Goal: Book appointment/travel/reservation

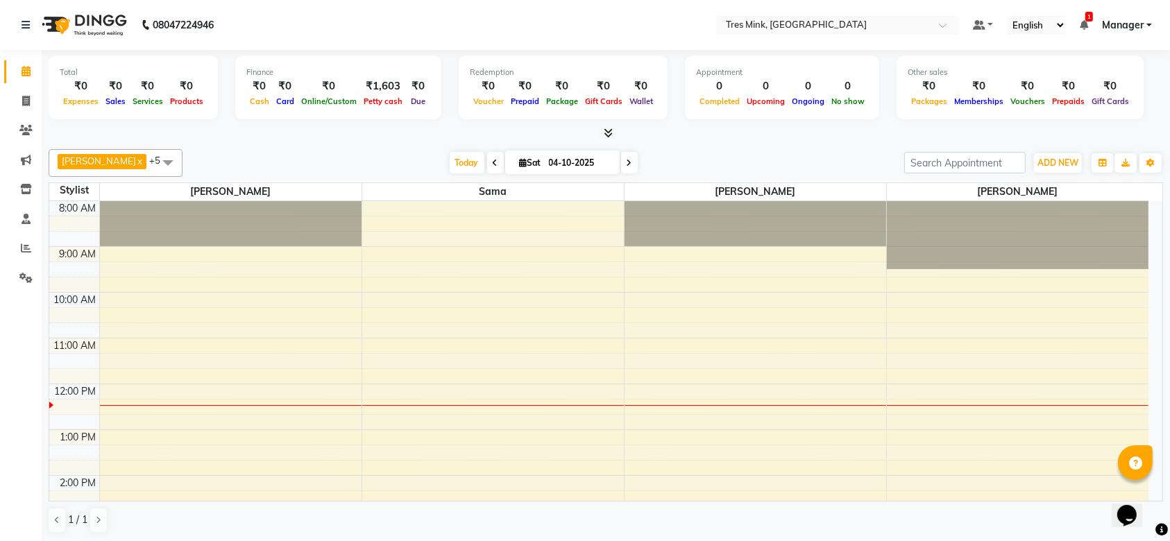
click at [626, 159] on icon at bounding box center [629, 163] width 6 height 8
type input "05-10-2025"
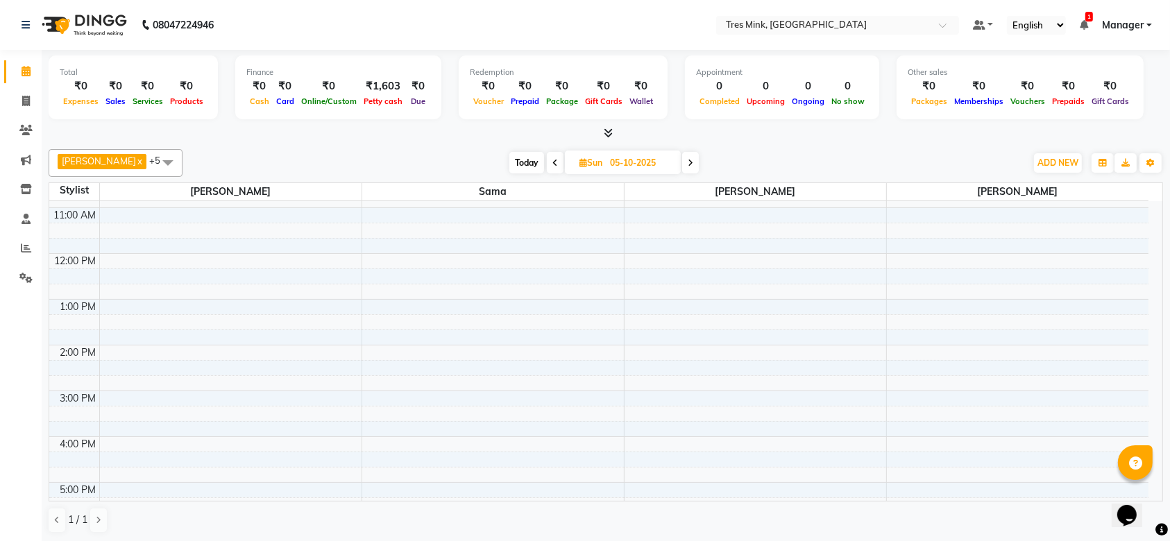
scroll to position [112, 0]
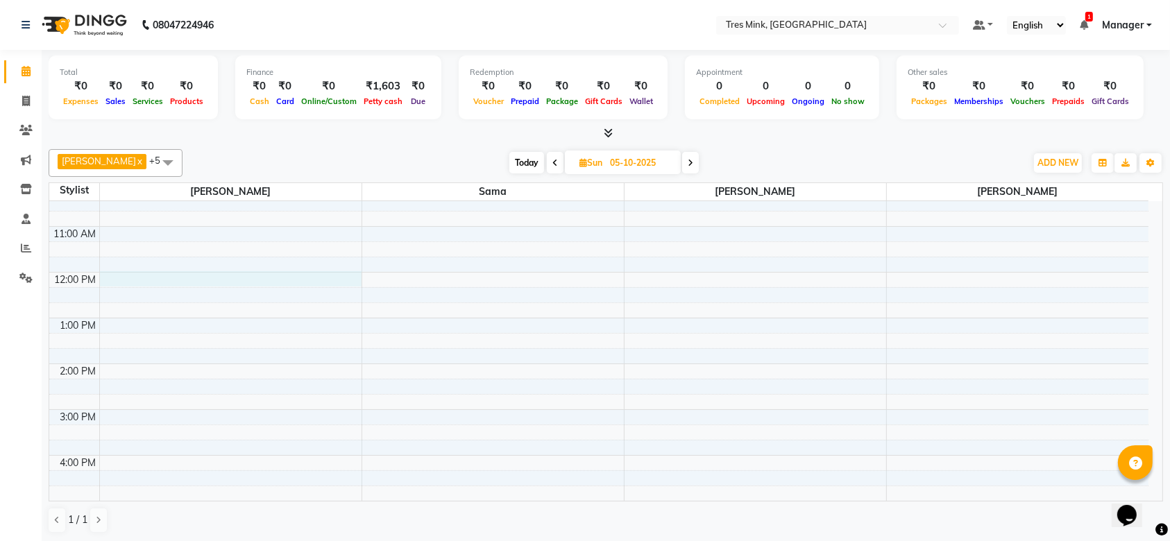
click at [174, 280] on div "8:00 AM 9:00 AM 10:00 AM 11:00 AM 12:00 PM 1:00 PM 2:00 PM 3:00 PM 4:00 PM 5:00…" at bounding box center [598, 386] width 1099 height 595
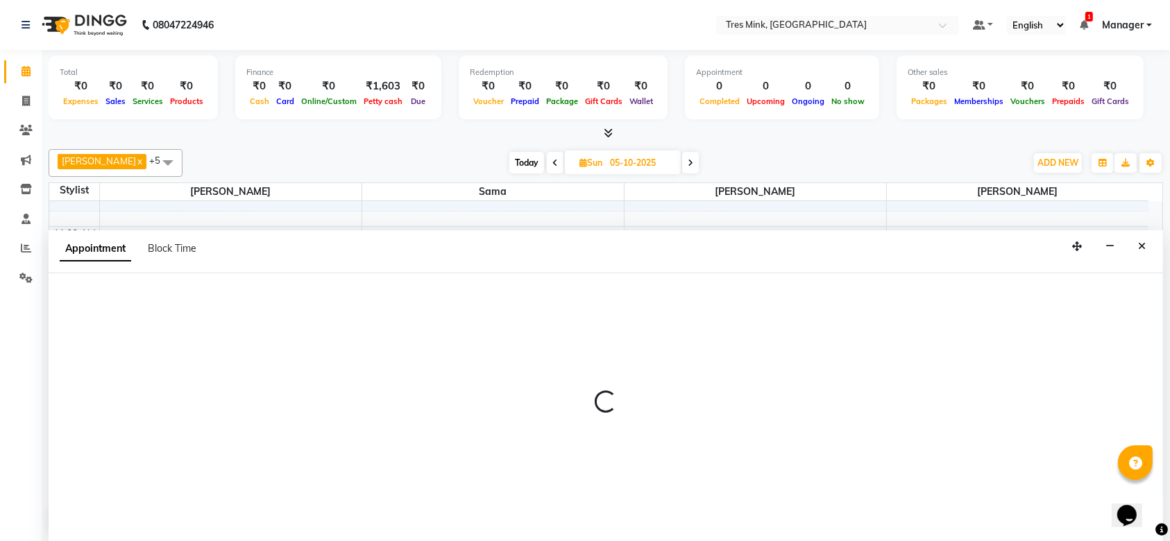
select select "88451"
select select "720"
select select "tentative"
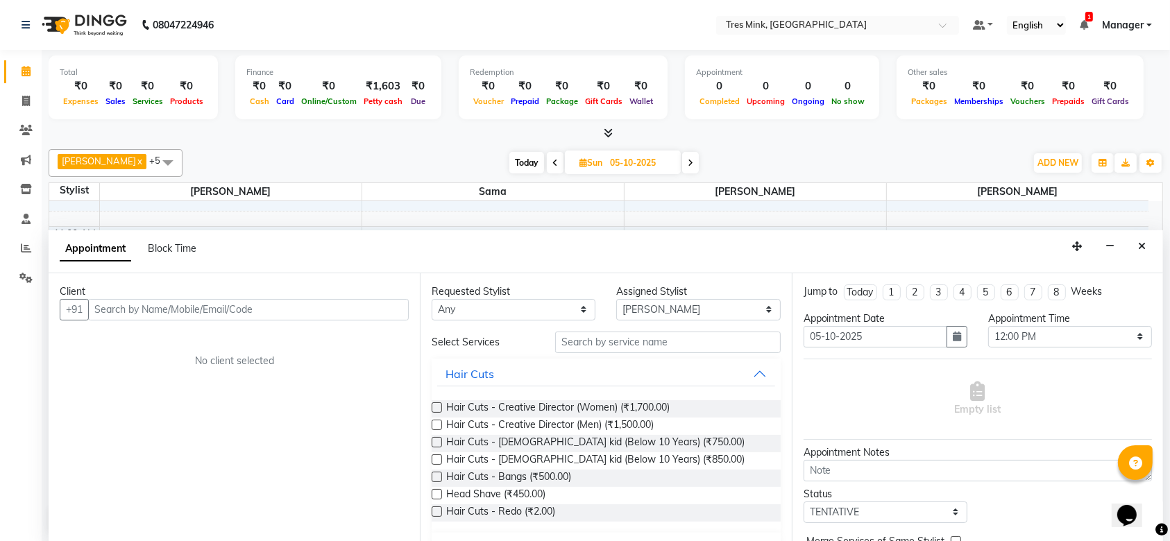
click at [169, 307] on input "text" at bounding box center [248, 310] width 320 height 22
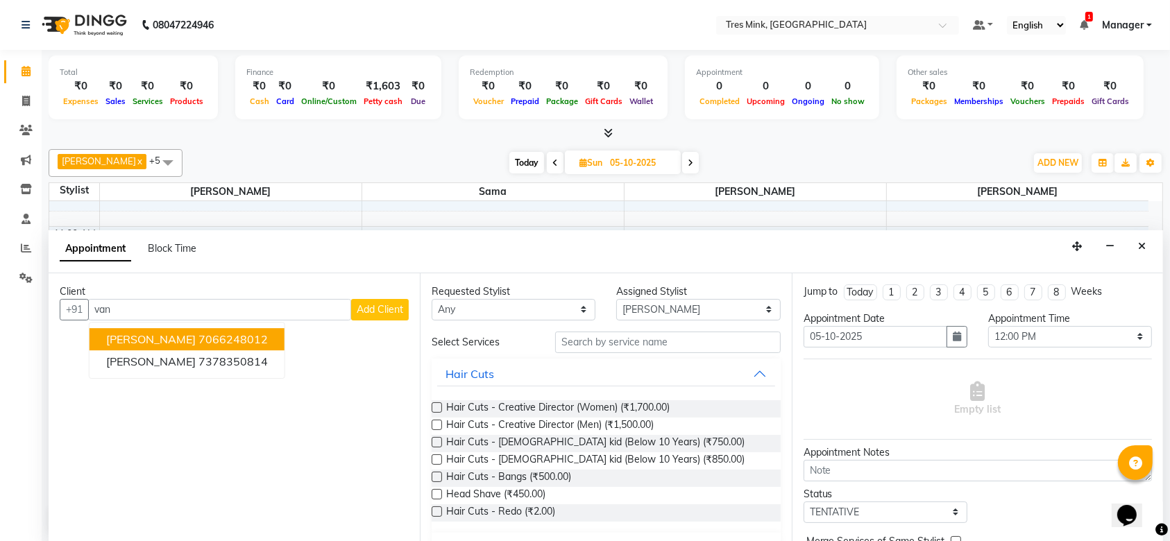
click at [196, 336] on span "[PERSON_NAME]" at bounding box center [150, 339] width 89 height 14
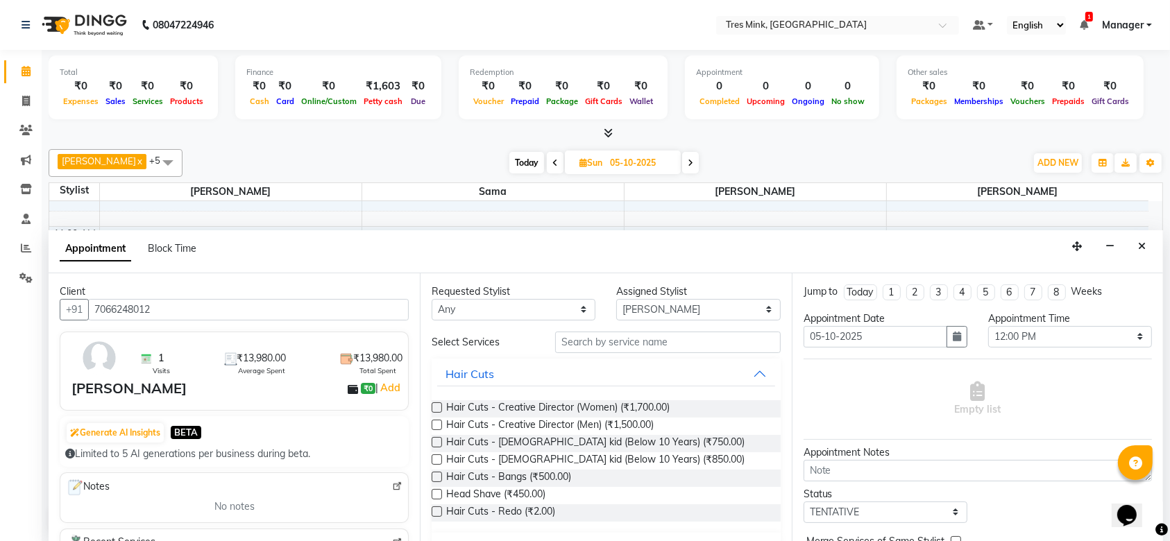
type input "7066248012"
click at [751, 374] on button "Hair Cuts" at bounding box center [605, 373] width 337 height 25
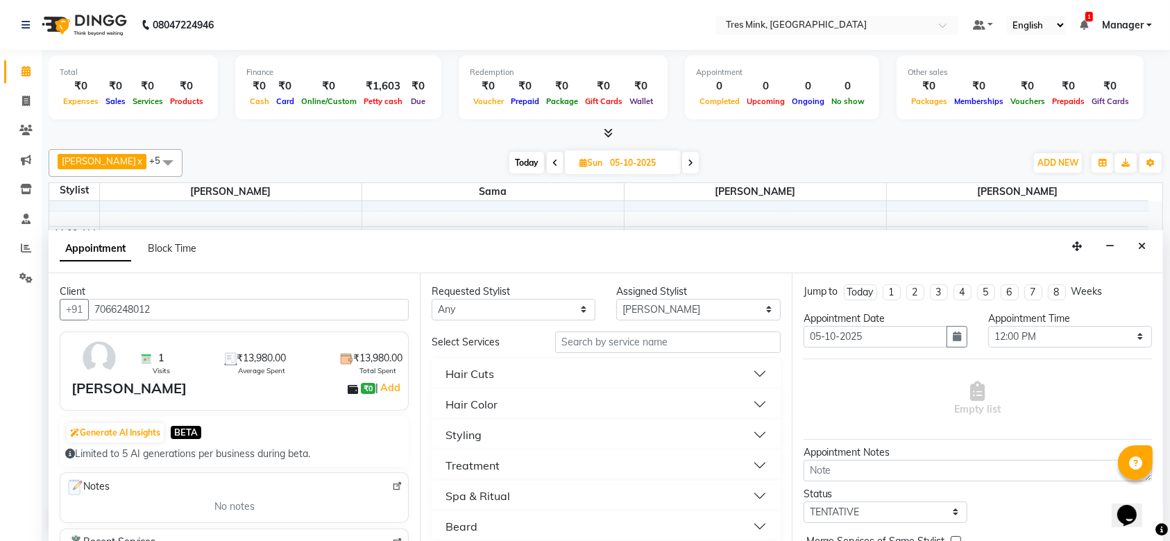
scroll to position [40, 0]
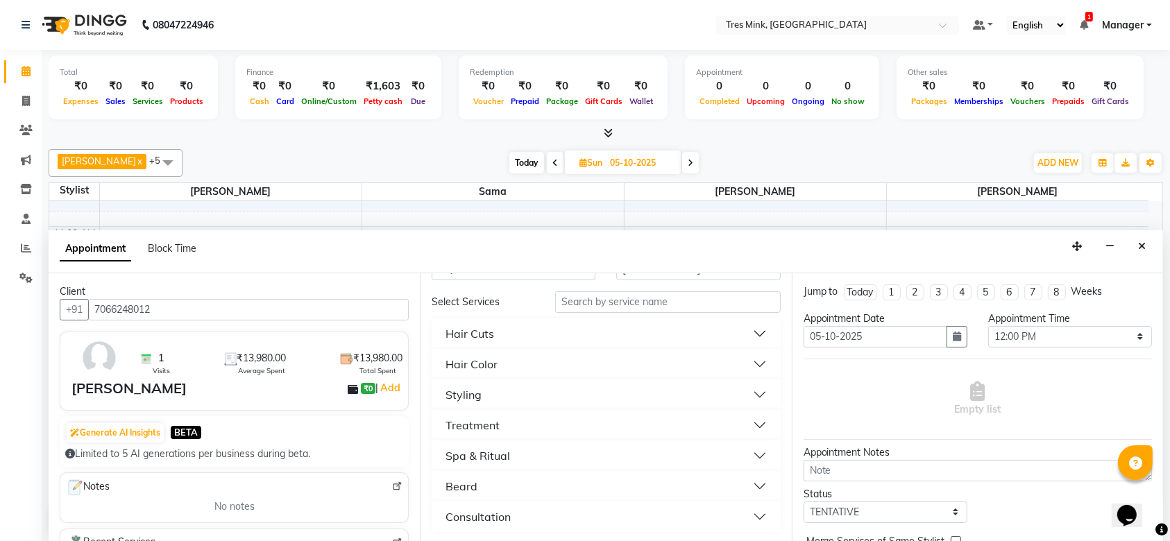
click at [738, 357] on button "Hair Color" at bounding box center [605, 364] width 337 height 25
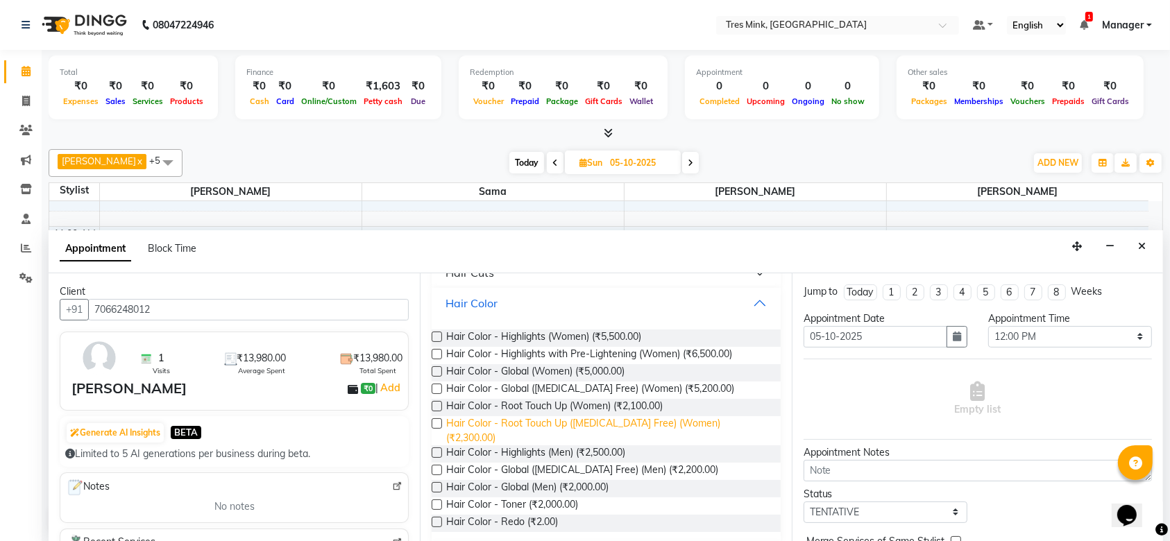
scroll to position [105, 0]
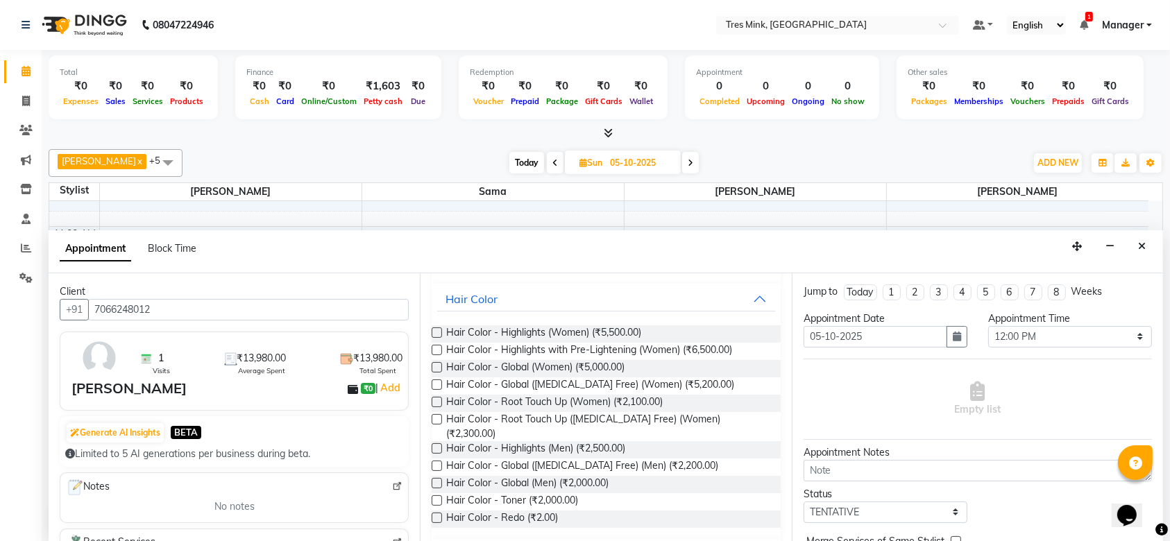
click at [438, 495] on label at bounding box center [436, 500] width 10 height 10
click at [438, 497] on input "checkbox" at bounding box center [435, 501] width 9 height 9
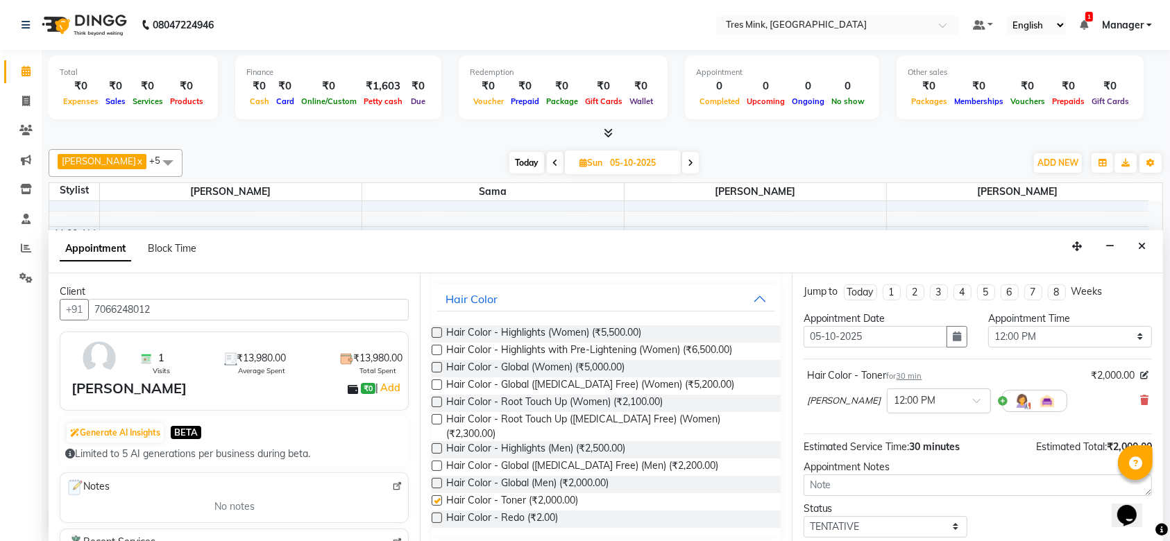
checkbox input "false"
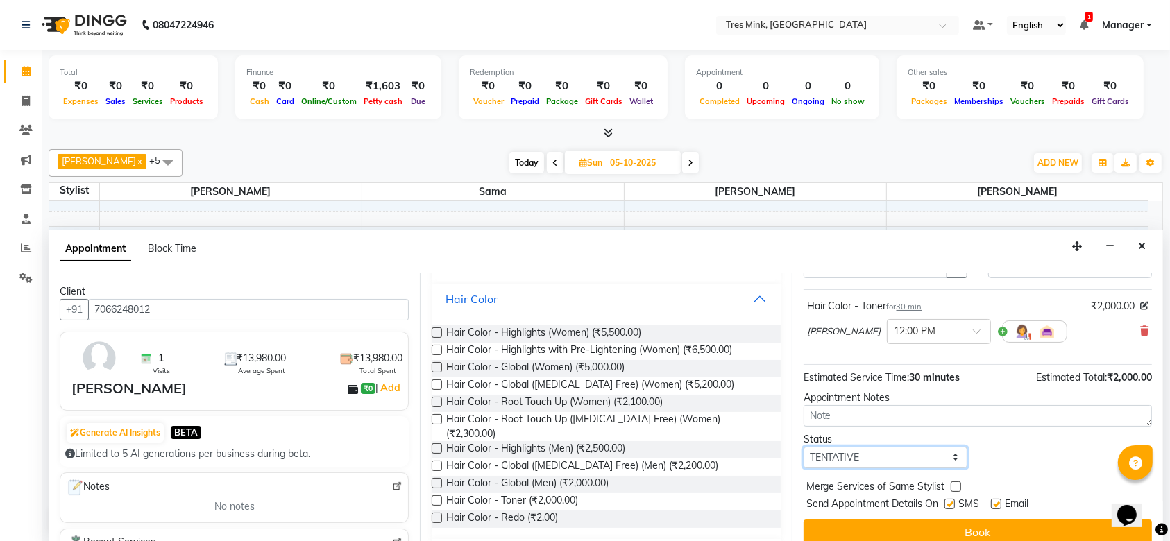
click at [949, 458] on select "Select TENTATIVE CONFIRM UPCOMING" at bounding box center [885, 458] width 164 height 22
select select "confirm booking"
click at [803, 447] on select "Select TENTATIVE CONFIRM UPCOMING" at bounding box center [885, 458] width 164 height 22
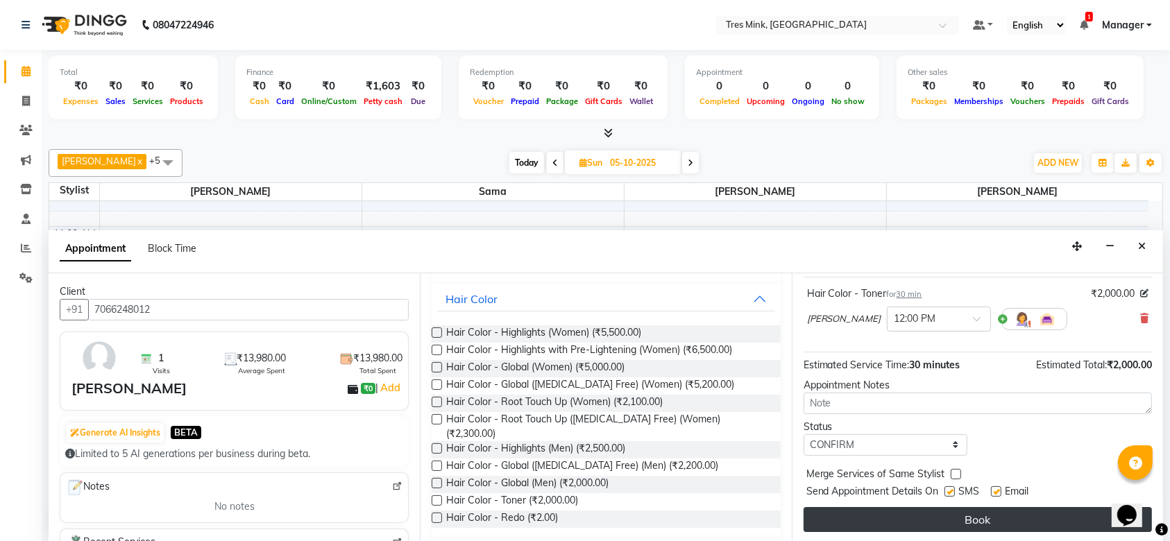
click at [1064, 520] on button "Book" at bounding box center [977, 519] width 348 height 25
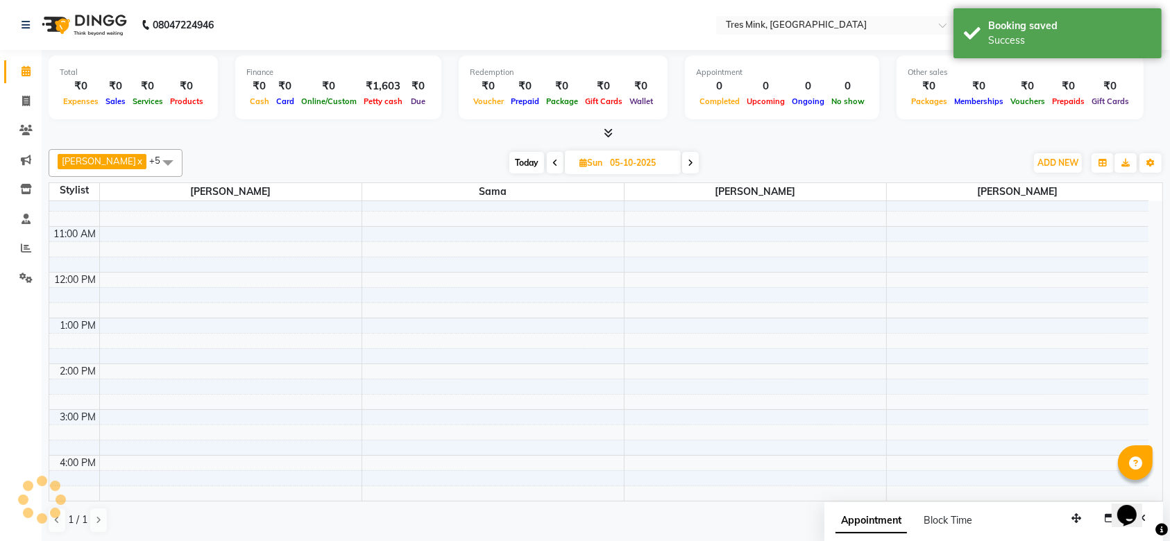
scroll to position [0, 0]
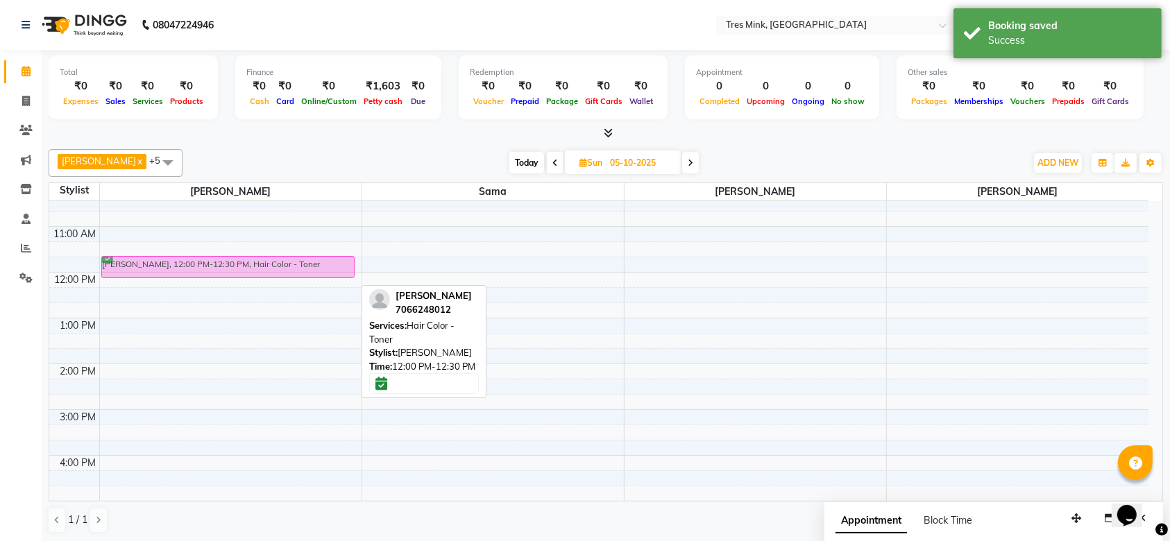
drag, startPoint x: 310, startPoint y: 271, endPoint x: 386, endPoint y: 258, distance: 76.6
click at [386, 259] on div "8:00 AM 9:00 AM 10:00 AM 11:00 AM 12:00 PM 1:00 PM 2:00 PM 3:00 PM 4:00 PM 5:00…" at bounding box center [598, 386] width 1099 height 595
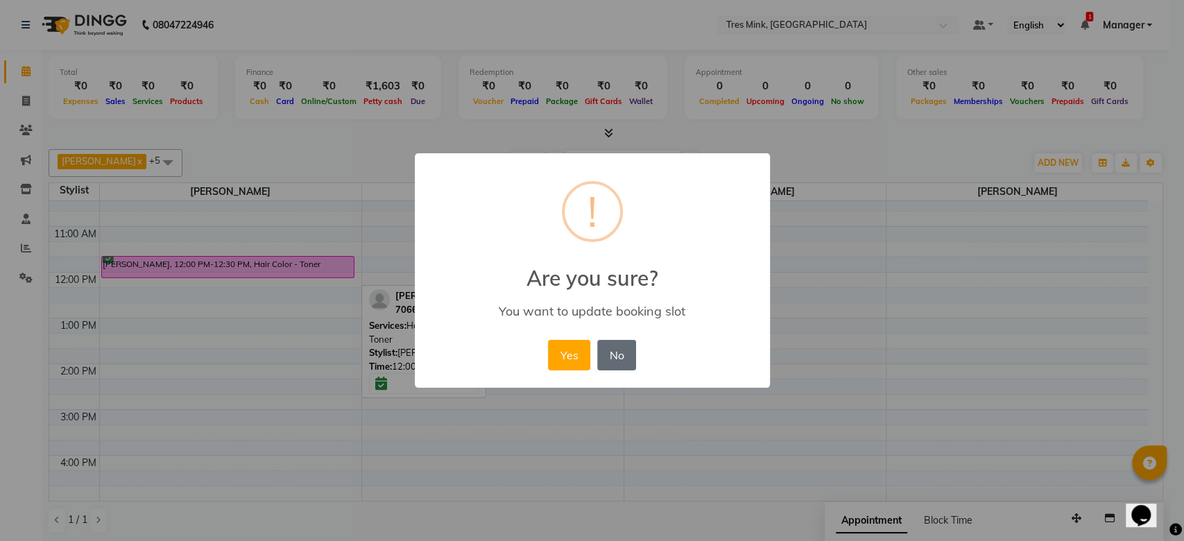
click at [619, 361] on button "No" at bounding box center [616, 355] width 39 height 31
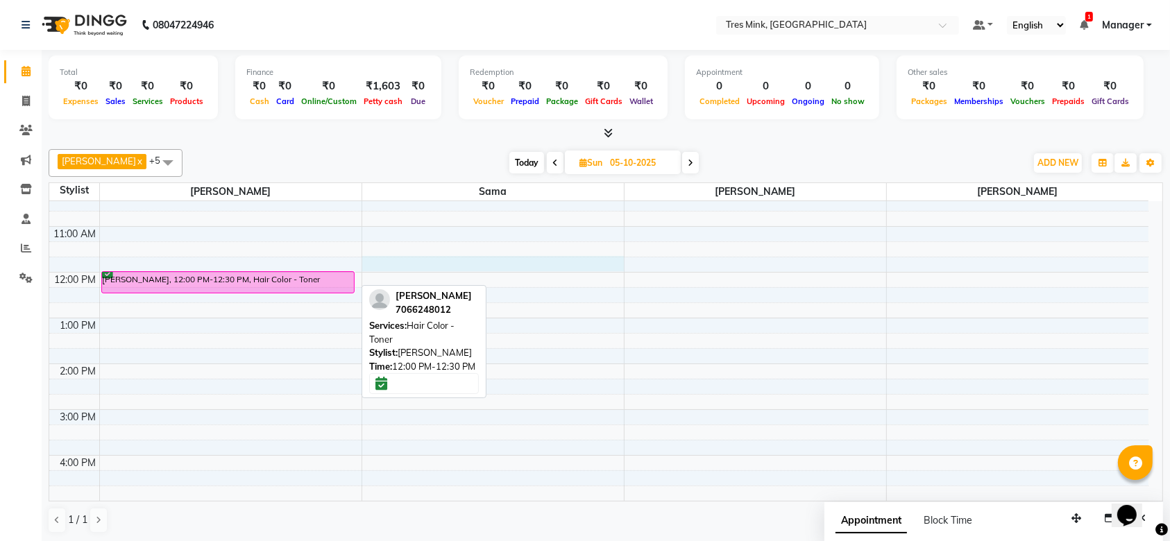
click at [514, 262] on div "8:00 AM 9:00 AM 10:00 AM 11:00 AM 12:00 PM 1:00 PM 2:00 PM 3:00 PM 4:00 PM 5:00…" at bounding box center [598, 386] width 1099 height 595
select select "88453"
select select "705"
select select "tentative"
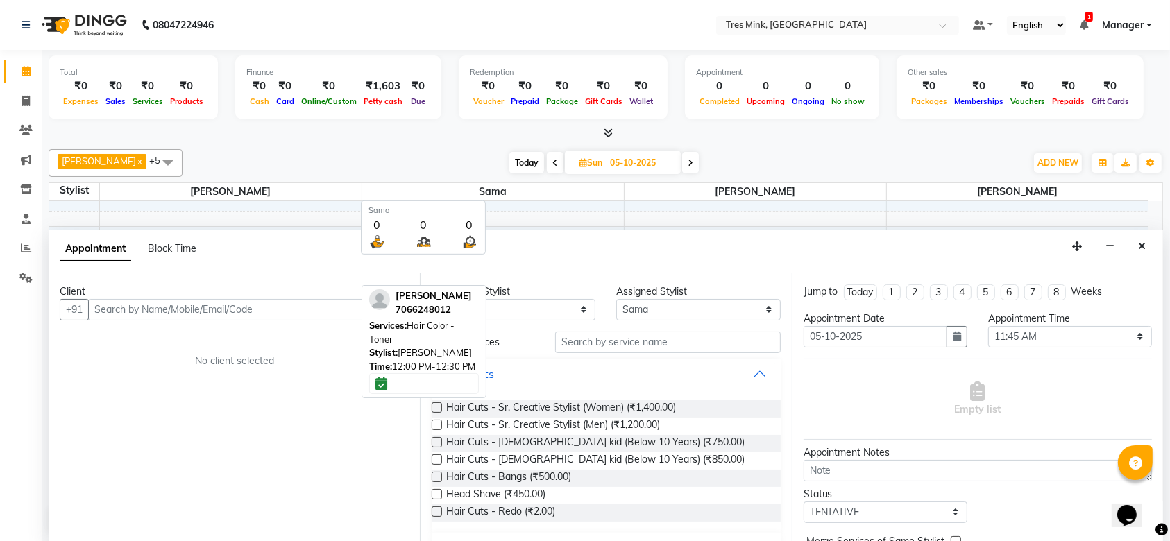
click at [508, 190] on span "Sama" at bounding box center [493, 191] width 262 height 17
click at [1133, 253] on button "Close" at bounding box center [1141, 247] width 20 height 22
